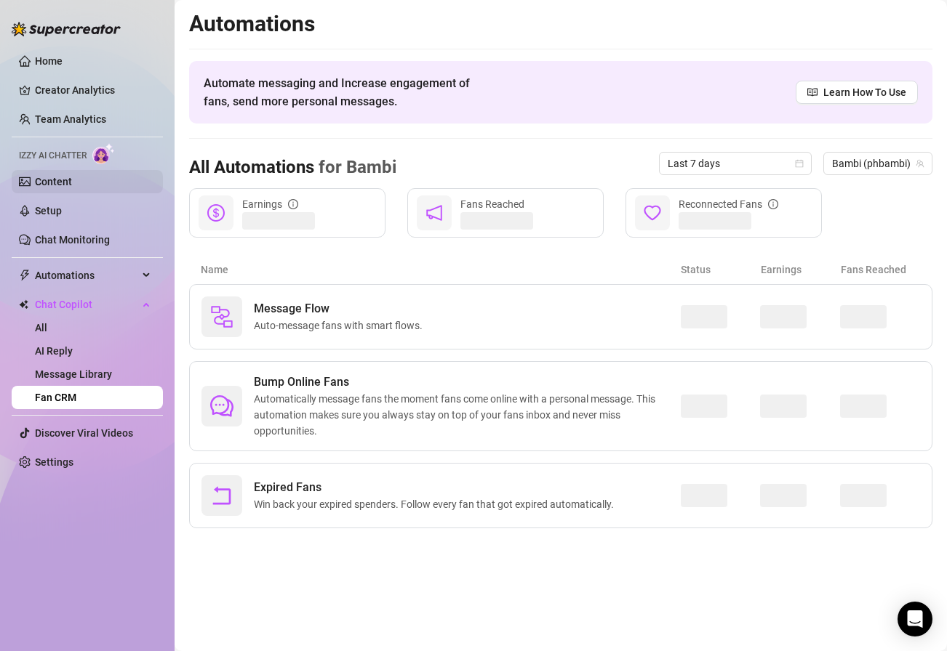
click at [72, 182] on link "Content" at bounding box center [53, 182] width 37 height 12
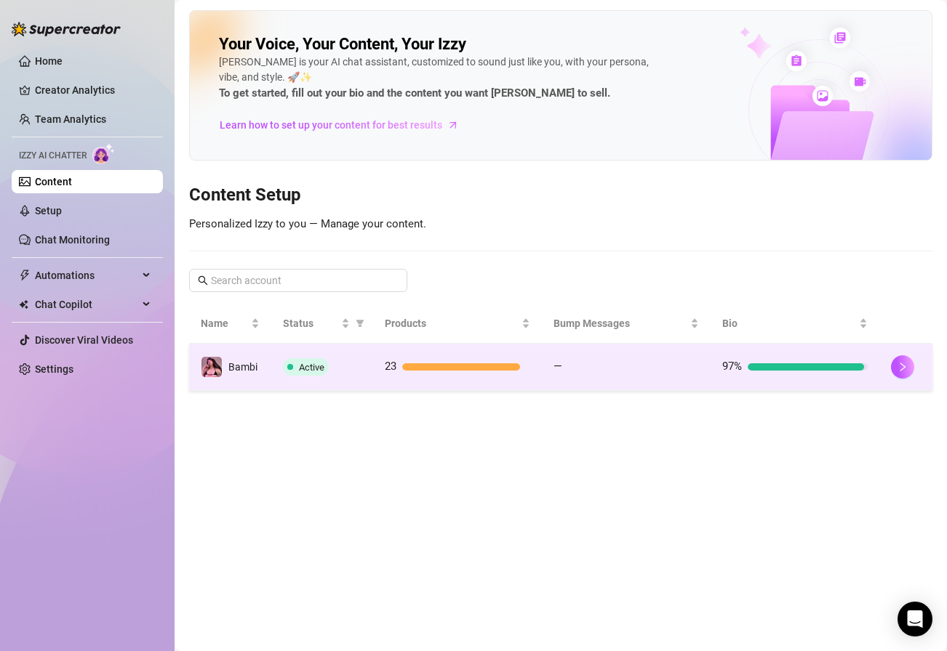
click at [610, 353] on td "—" at bounding box center [626, 367] width 169 height 47
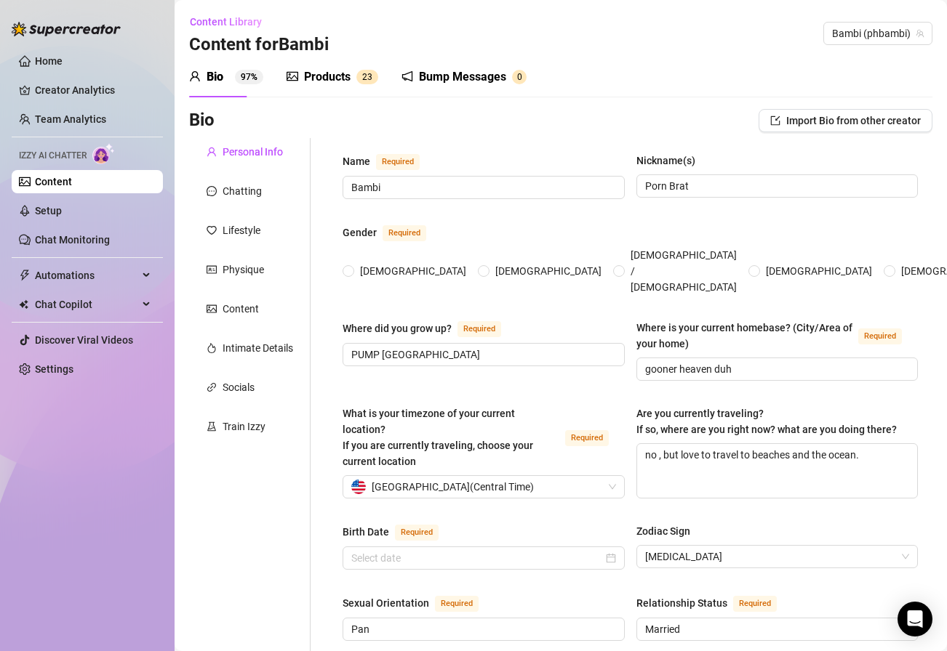
radio input "true"
type input "[DATE]"
click at [309, 76] on div "Products" at bounding box center [327, 76] width 47 height 17
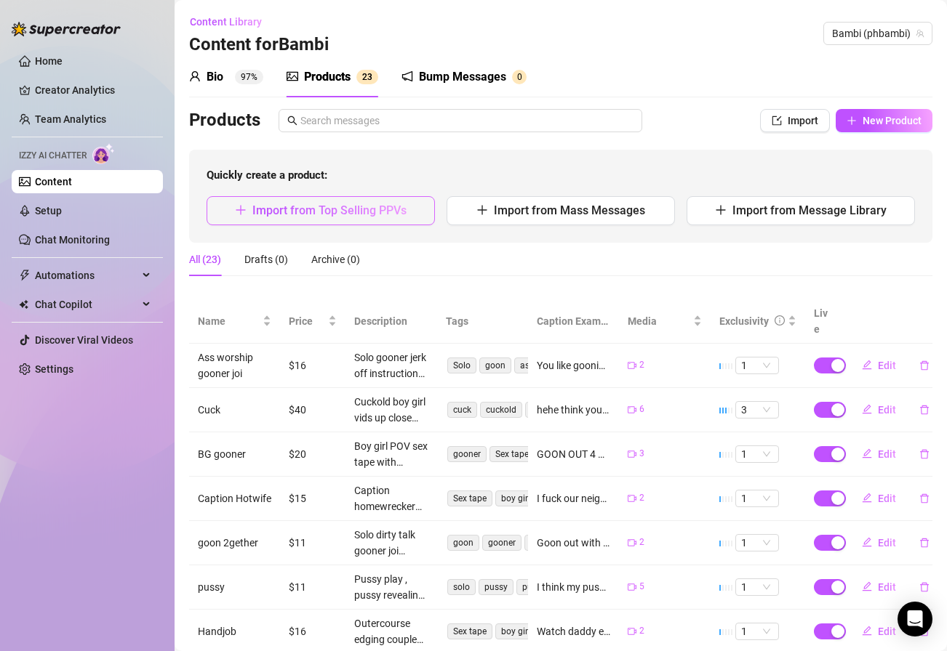
click at [356, 212] on span "Import from Top Selling PPVs" at bounding box center [329, 211] width 154 height 14
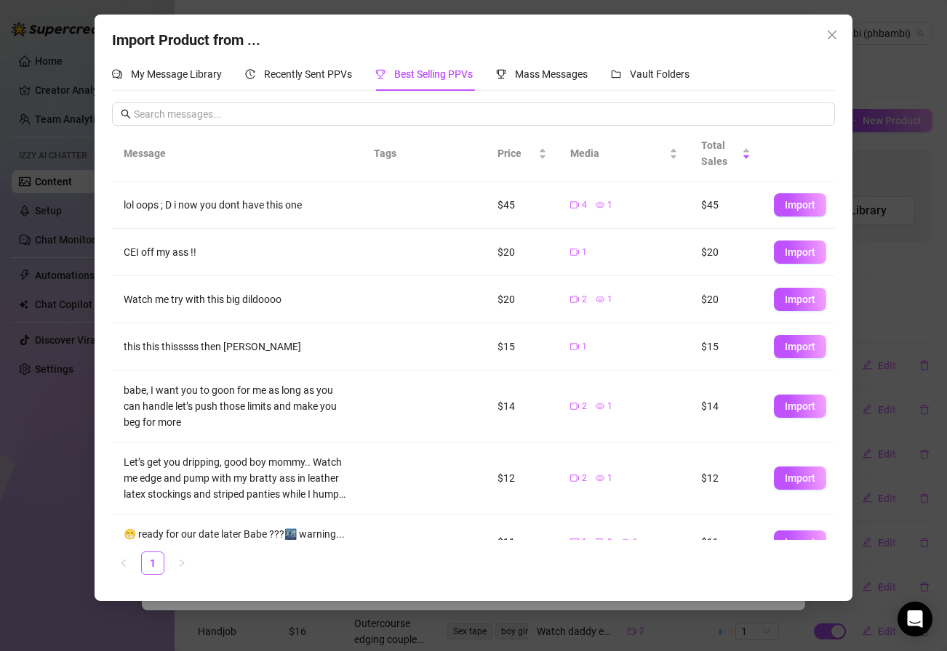
scroll to position [31, 0]
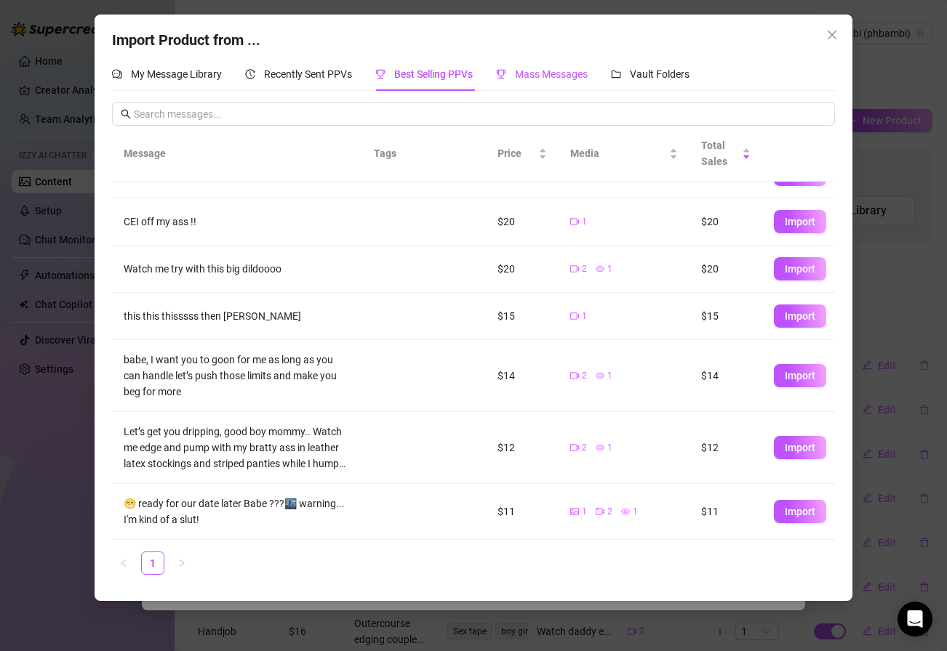
click at [557, 71] on span "Mass Messages" at bounding box center [551, 74] width 73 height 12
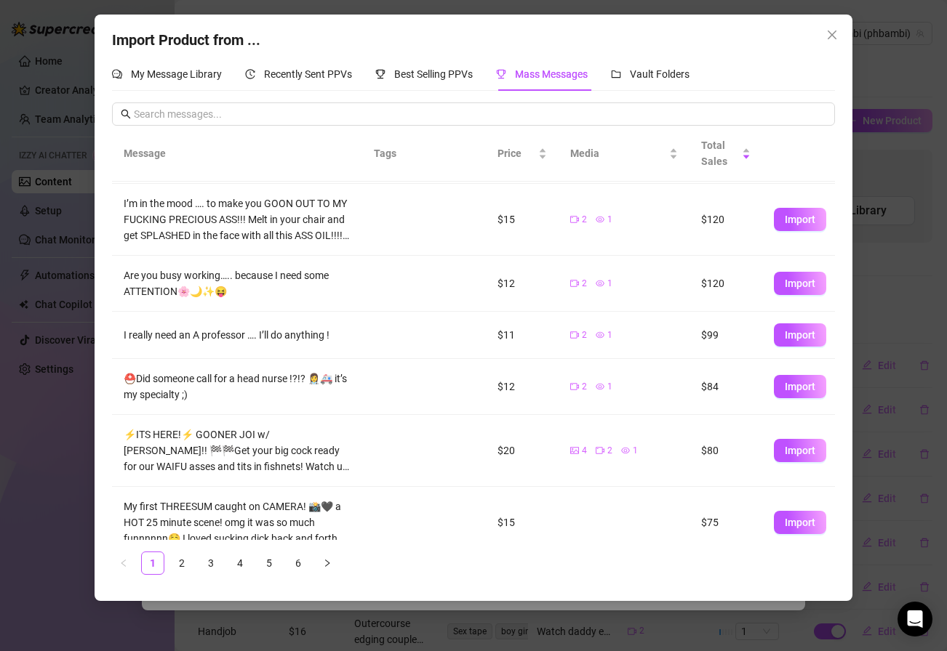
scroll to position [305, 0]
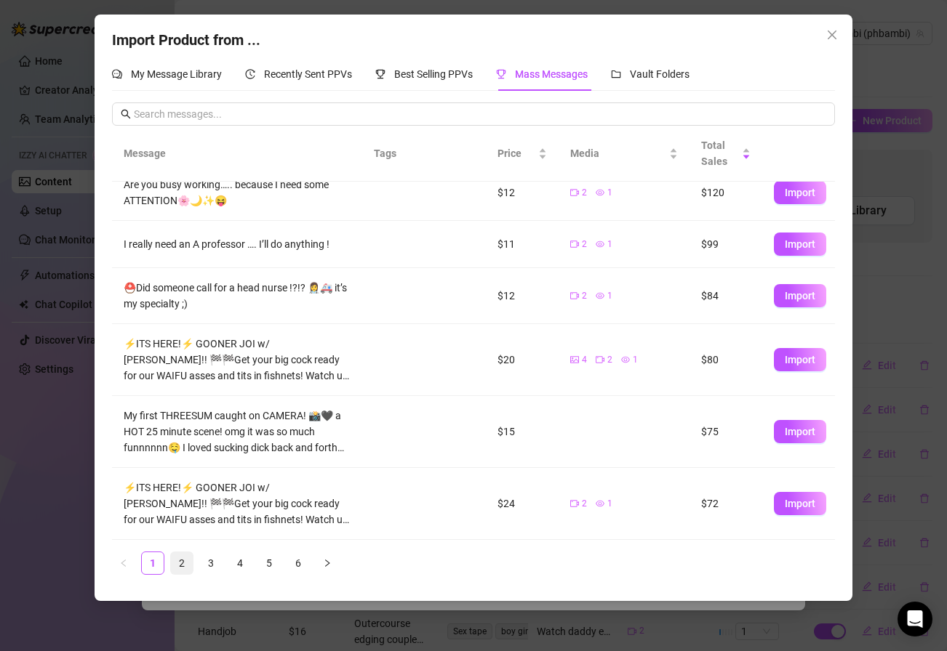
click at [180, 569] on link "2" at bounding box center [182, 564] width 22 height 22
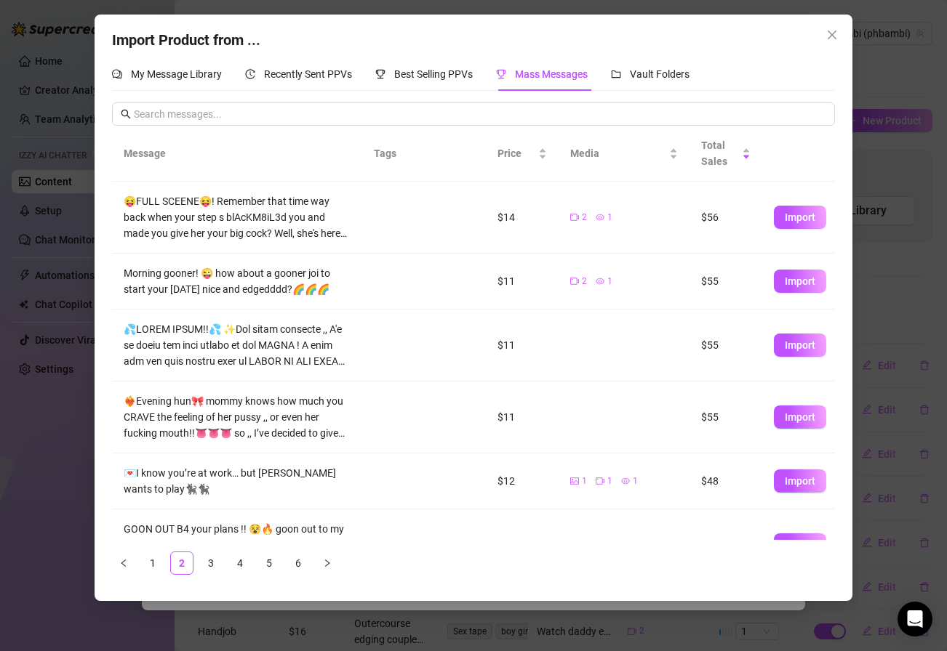
scroll to position [0, 0]
click at [791, 220] on span "Import" at bounding box center [799, 218] width 31 height 12
type textarea "😝FULL SCEENE😝! Remember that time way back when your step s blAcKM8iL3d you and…"
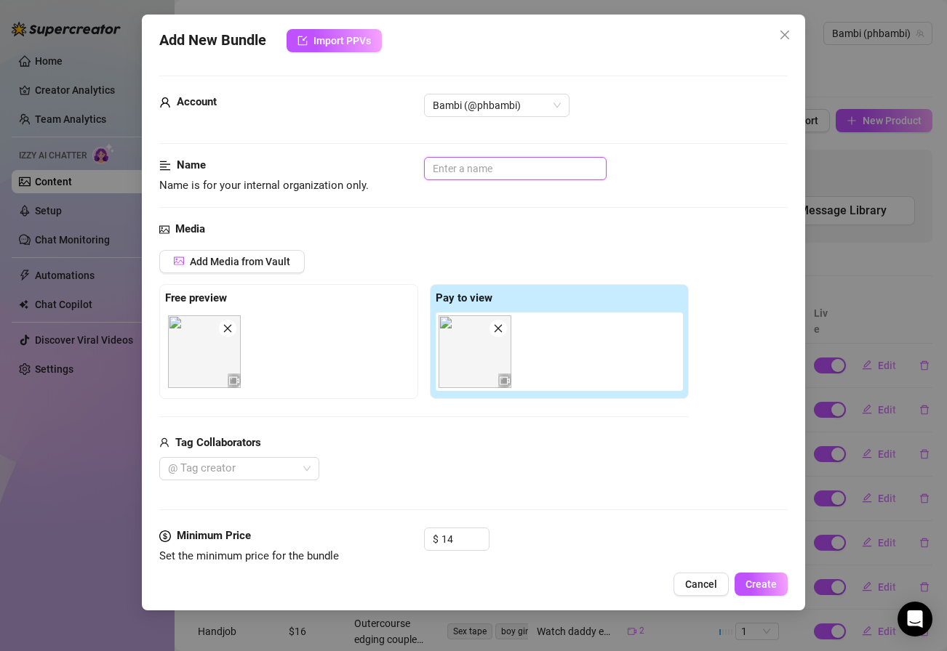
click at [487, 177] on input "text" at bounding box center [515, 168] width 182 height 23
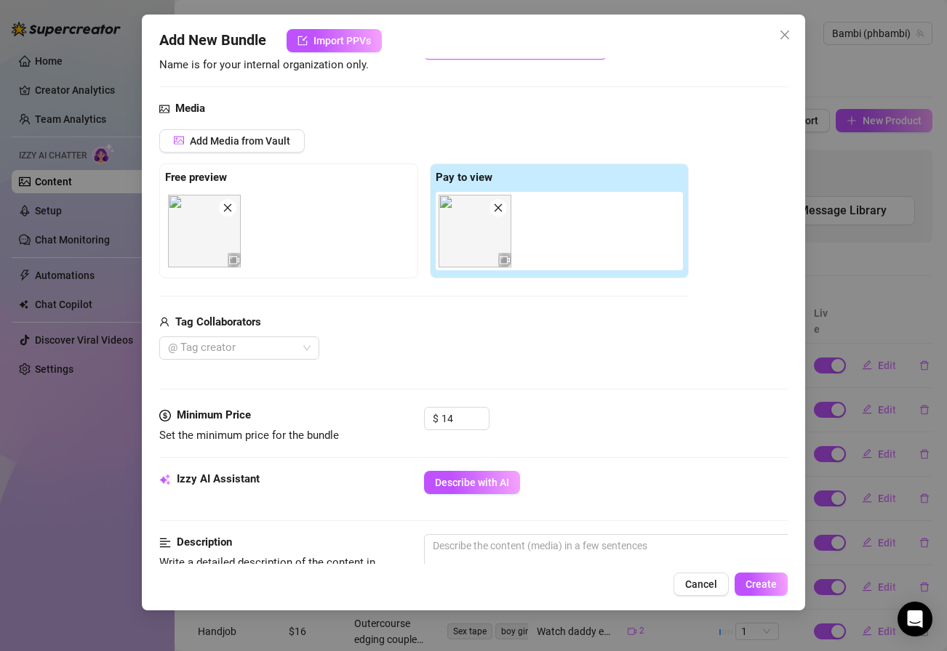
scroll to position [141, 0]
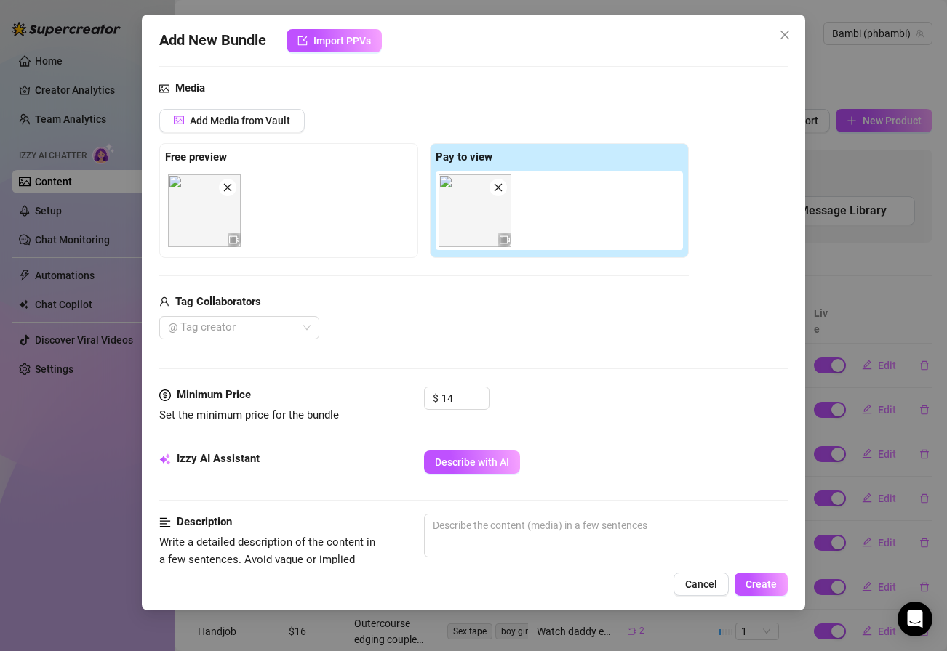
type input "ass worship bg"
drag, startPoint x: 131, startPoint y: 320, endPoint x: 244, endPoint y: 321, distance: 112.7
click at [136, 320] on div "Add New Bundle Import PPVs Account Bambi (@phbambi) Name Name is for your inter…" at bounding box center [473, 325] width 947 height 651
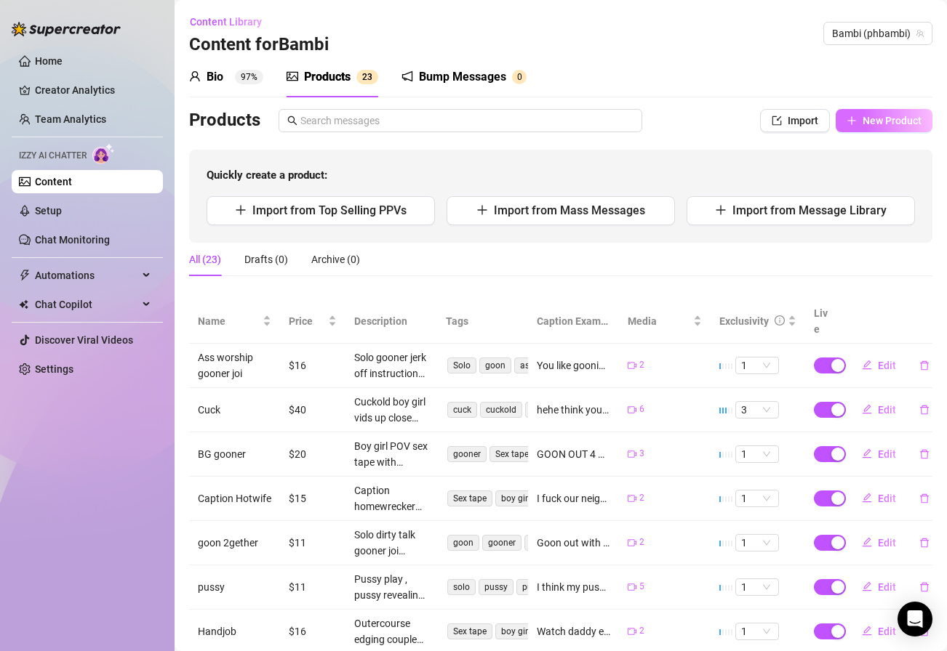
click at [899, 119] on span "New Product" at bounding box center [891, 121] width 59 height 12
type textarea "Type your message here..."
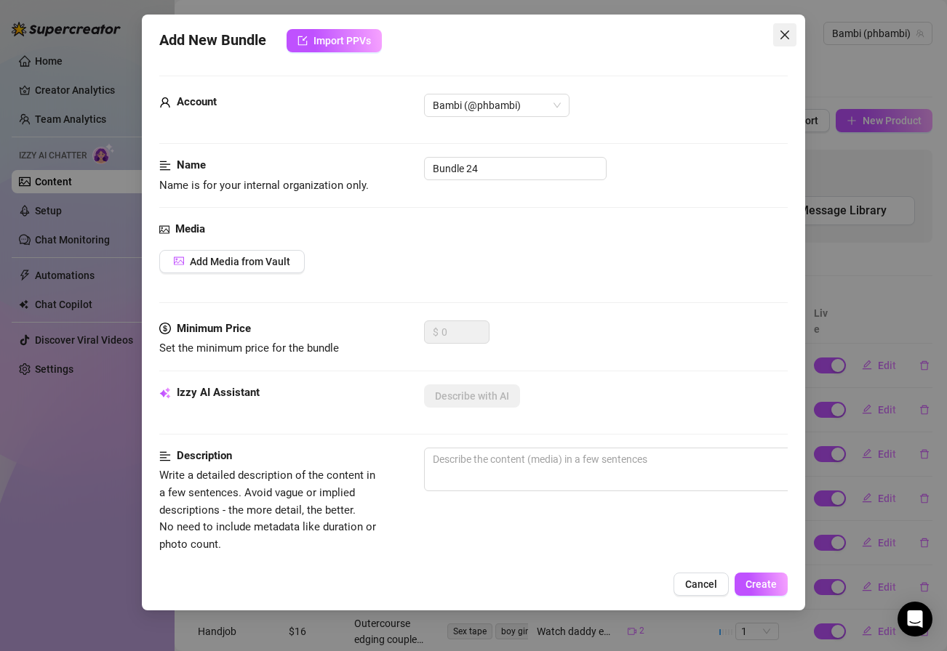
click at [784, 39] on icon "close" at bounding box center [785, 35] width 12 height 12
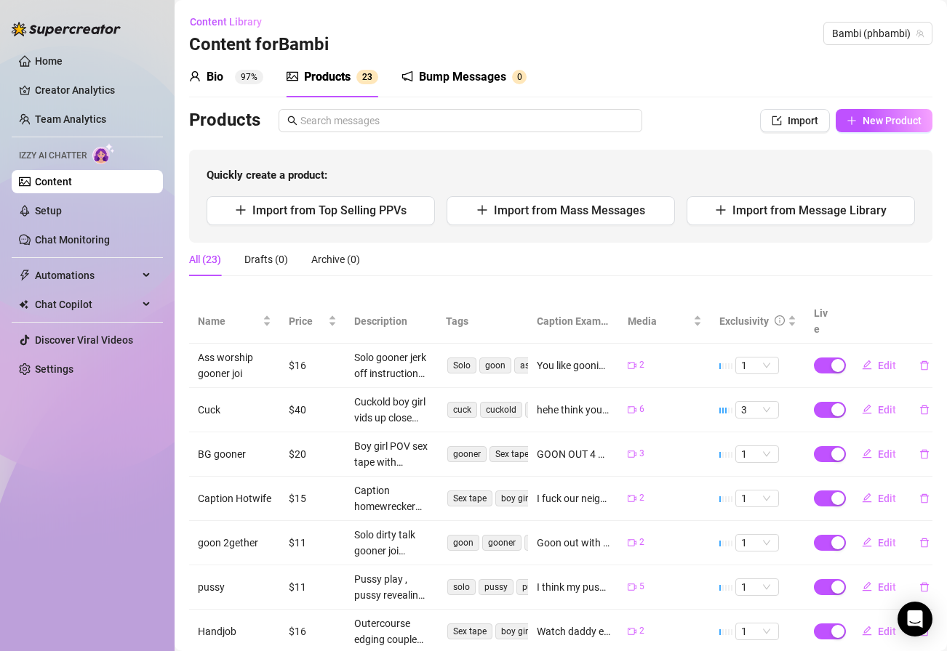
scroll to position [3, 0]
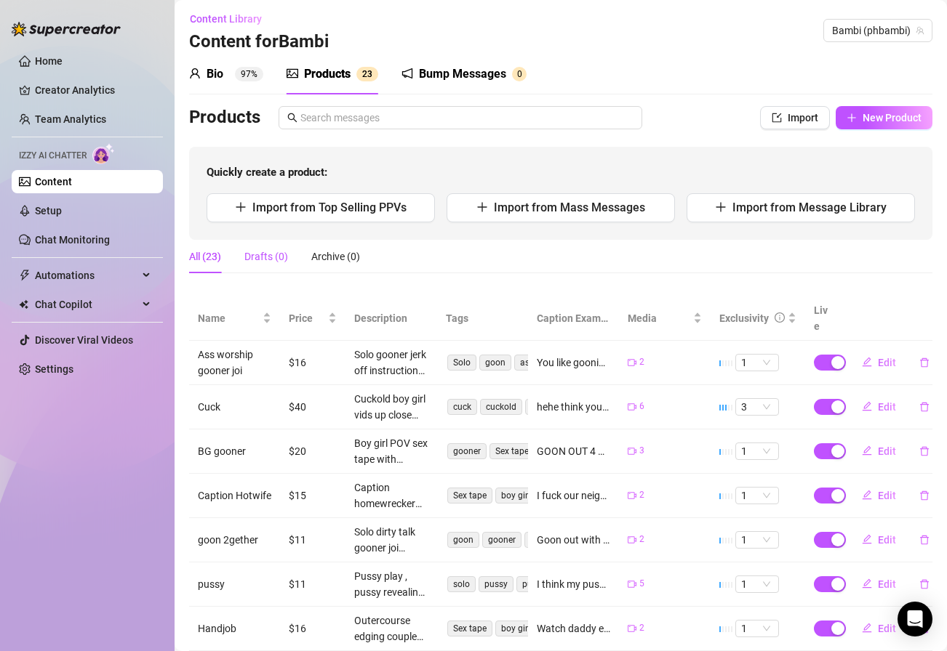
click at [279, 251] on div "Drafts (0)" at bounding box center [266, 257] width 44 height 16
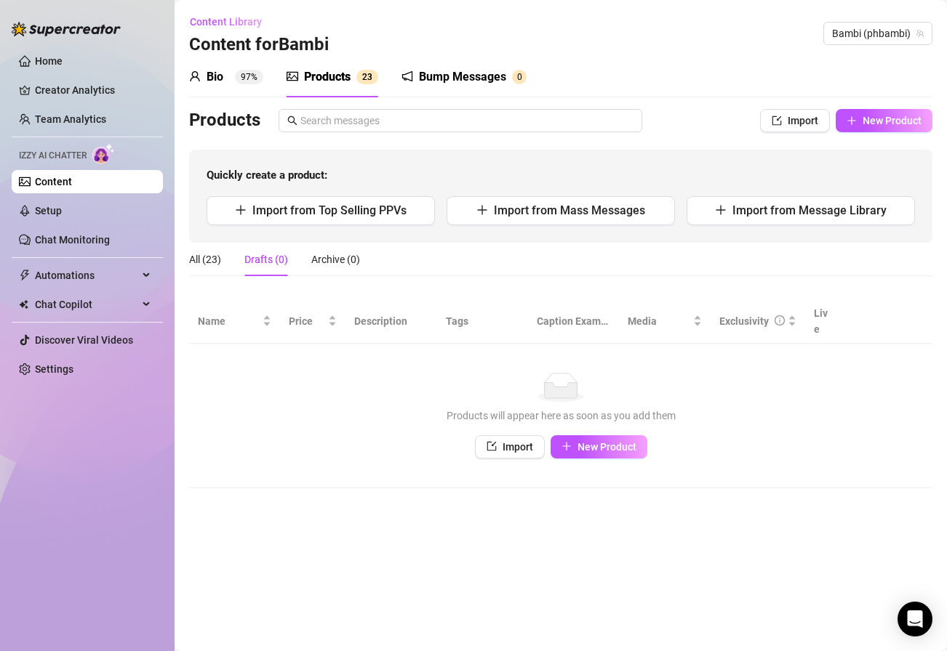
scroll to position [0, 0]
